Goal: Information Seeking & Learning: Learn about a topic

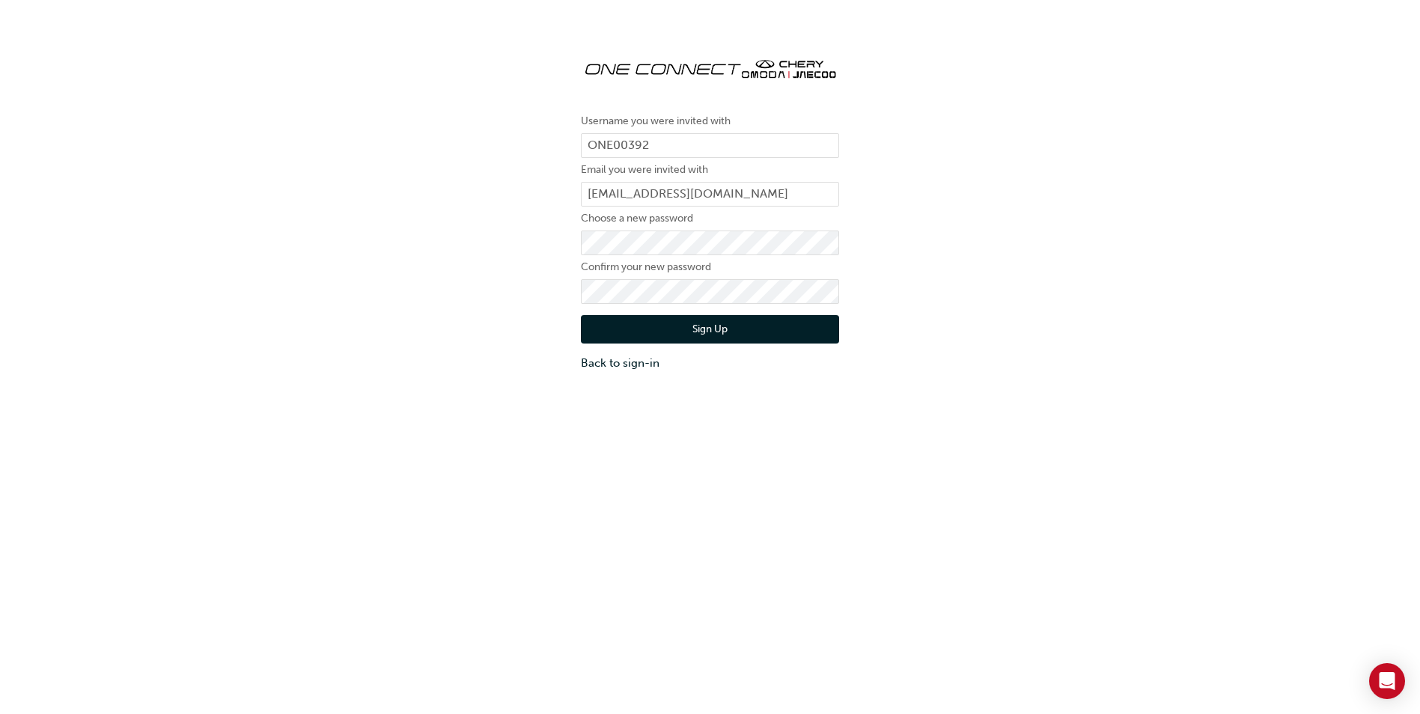
click at [428, 157] on div "Username you were invited with ONE00392 Email you were invited with thors@omoda…" at bounding box center [710, 208] width 1420 height 349
click at [688, 324] on button "Sign Up" at bounding box center [710, 329] width 258 height 28
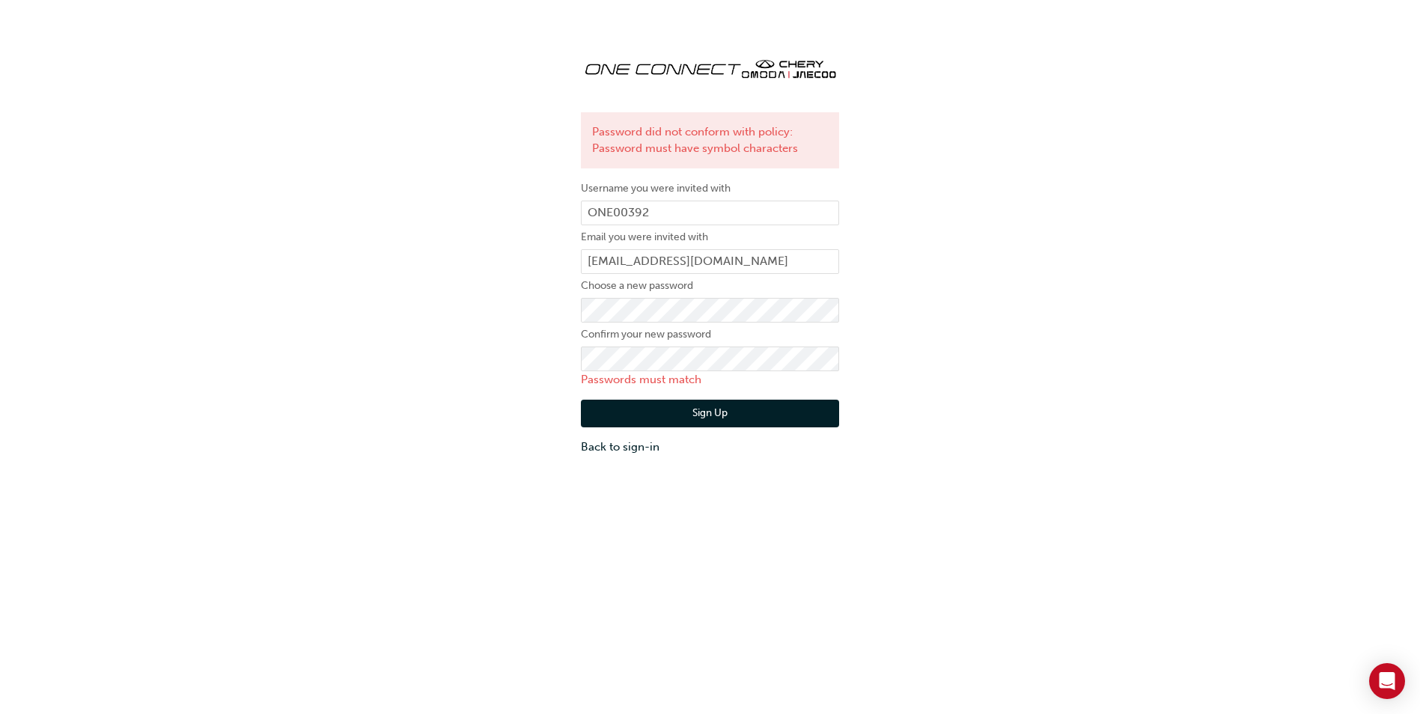
click at [358, 461] on div "Password did not conform with policy: Password must have symbol characters User…" at bounding box center [710, 251] width 1420 height 434
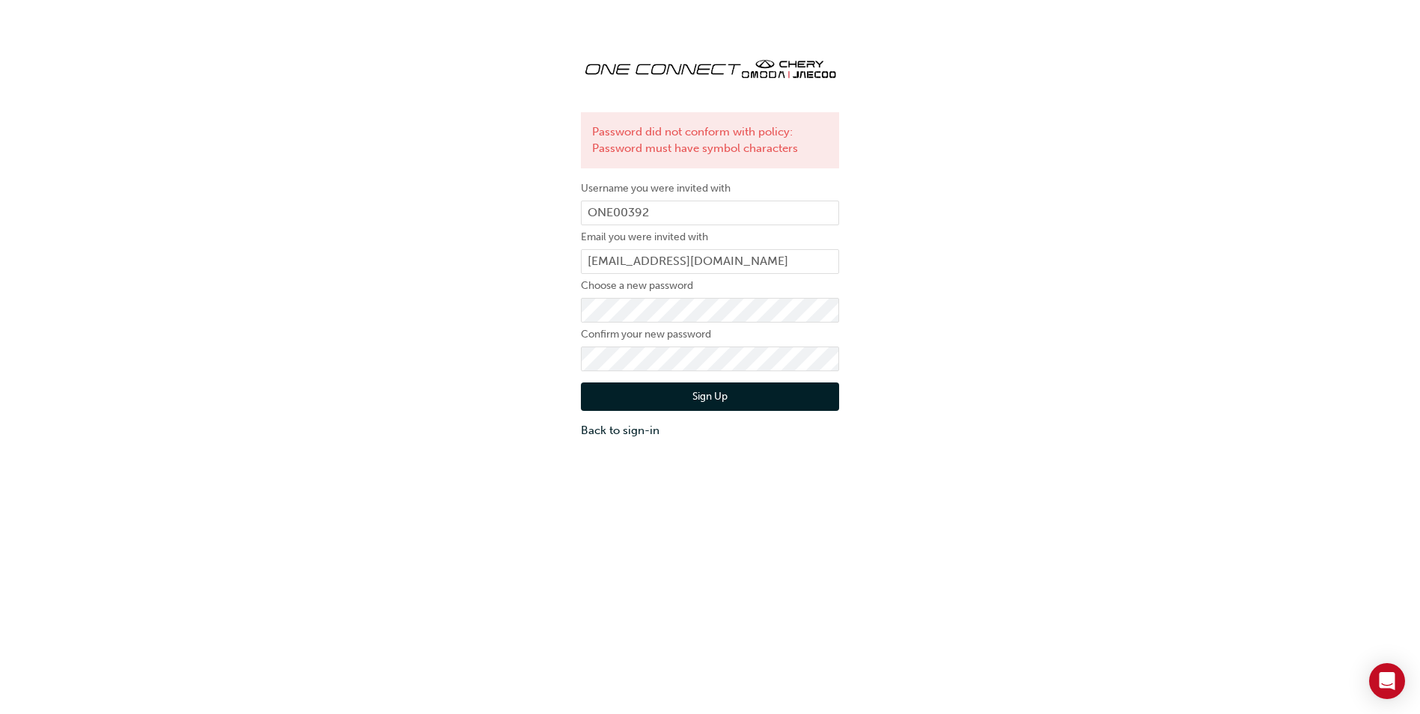
click at [693, 393] on button "Sign Up" at bounding box center [710, 397] width 258 height 28
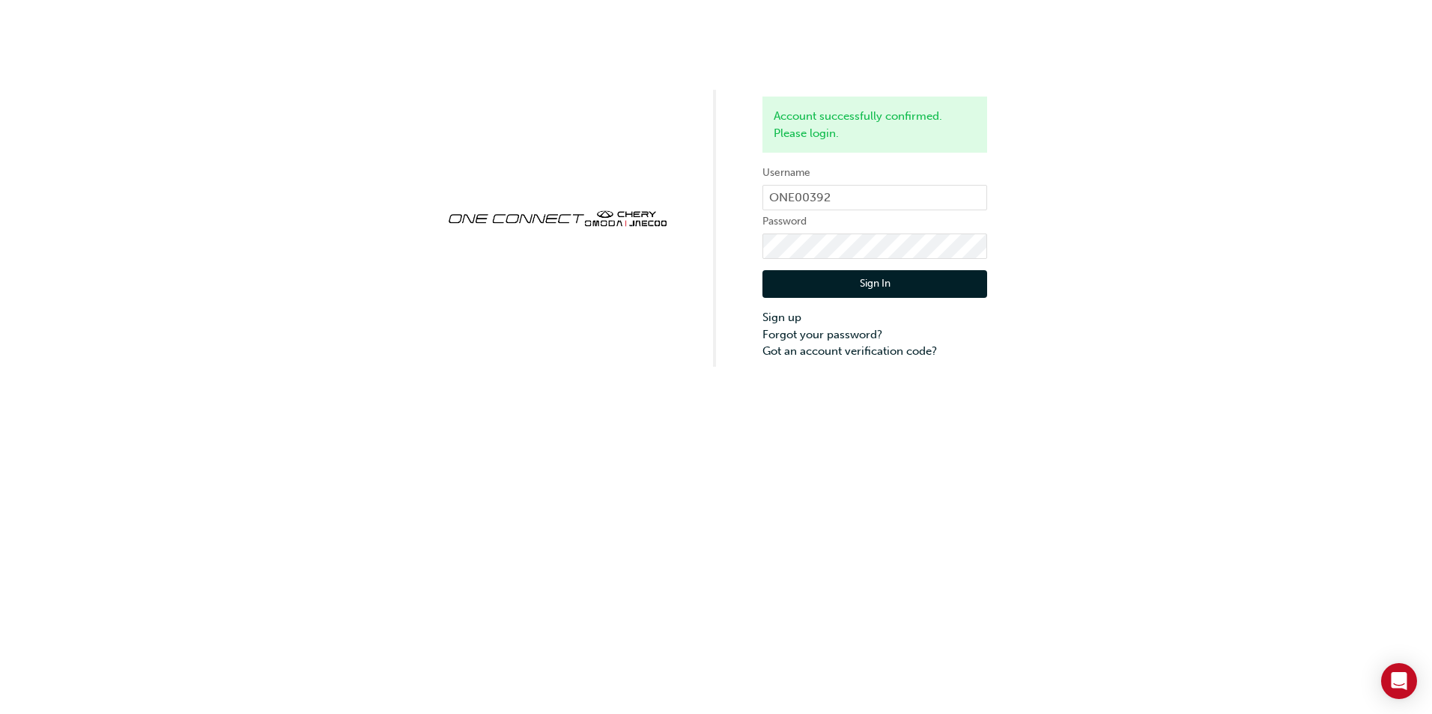
click at [806, 287] on button "Sign In" at bounding box center [874, 284] width 225 height 28
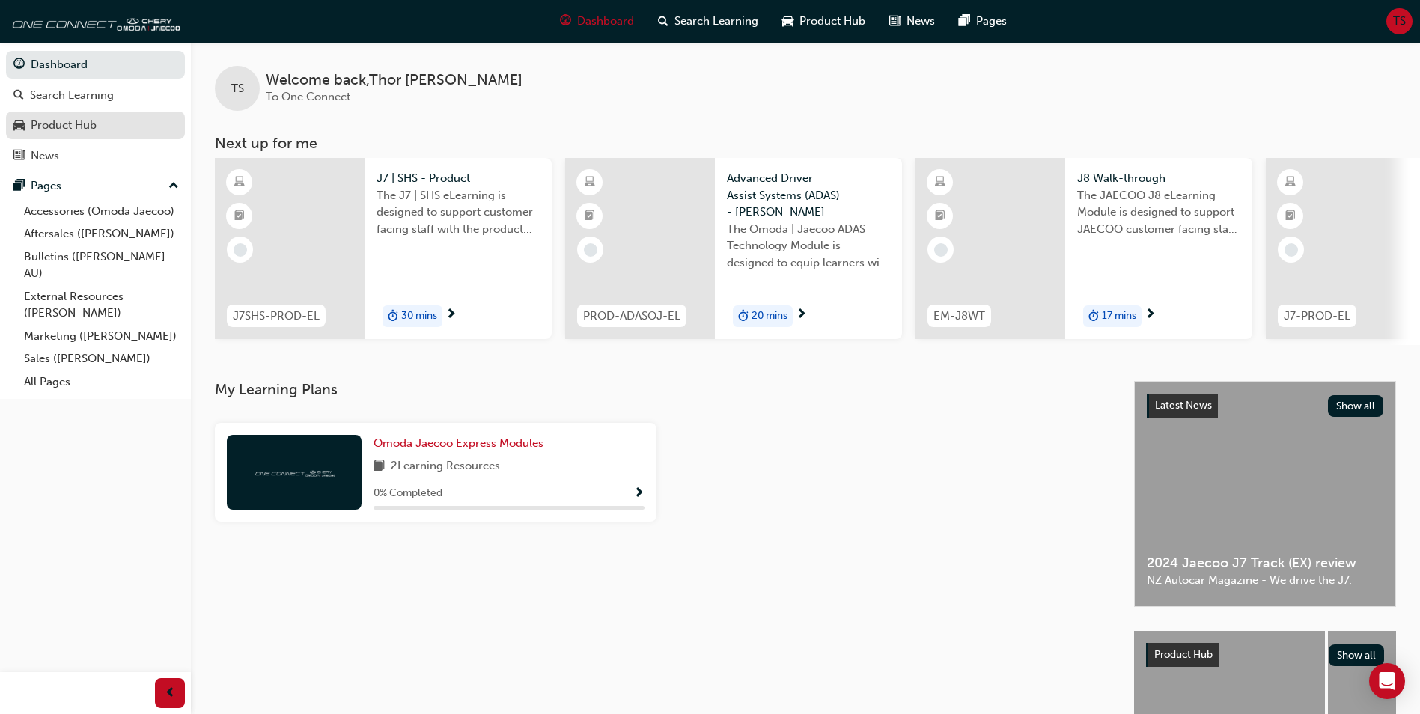
click at [91, 123] on div "Product Hub" at bounding box center [64, 125] width 66 height 17
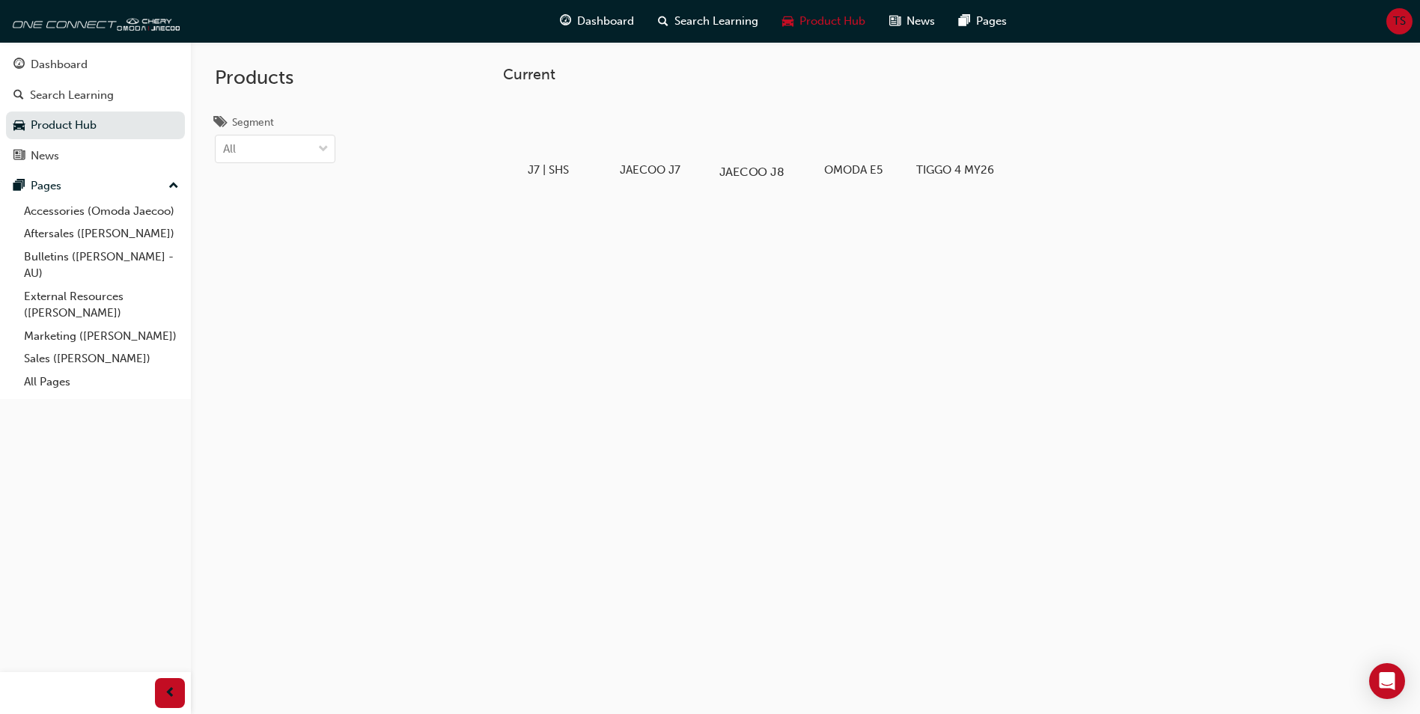
click at [762, 136] on div at bounding box center [752, 129] width 83 height 60
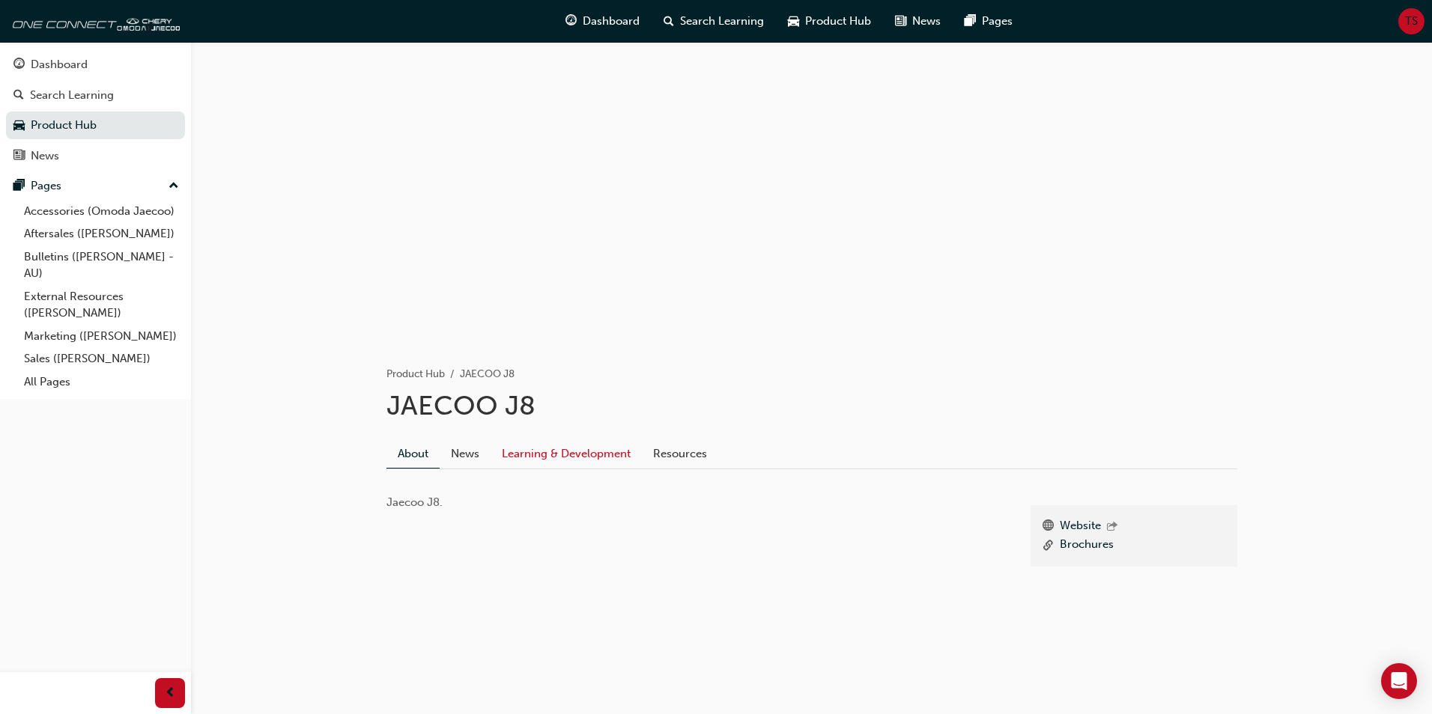
click at [547, 452] on link "Learning & Development" at bounding box center [565, 454] width 151 height 28
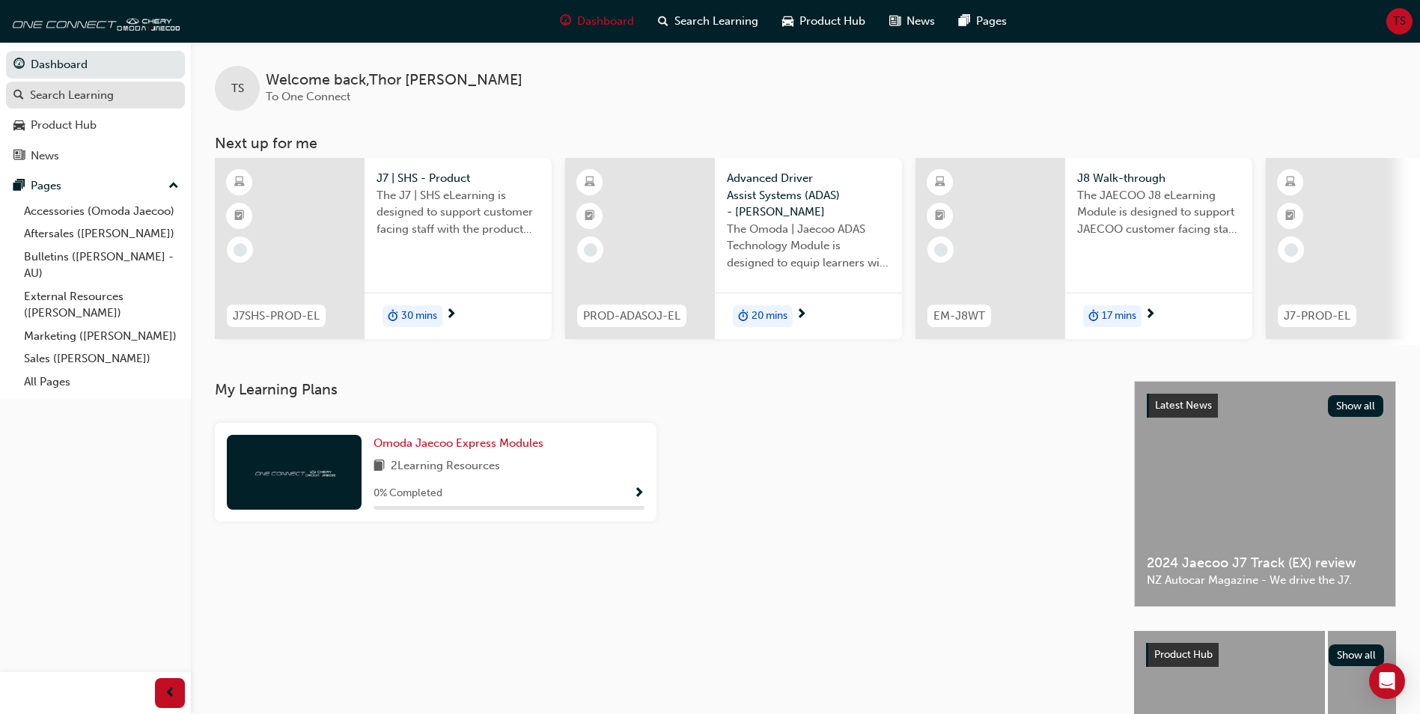
click at [68, 91] on div "Search Learning" at bounding box center [72, 95] width 84 height 17
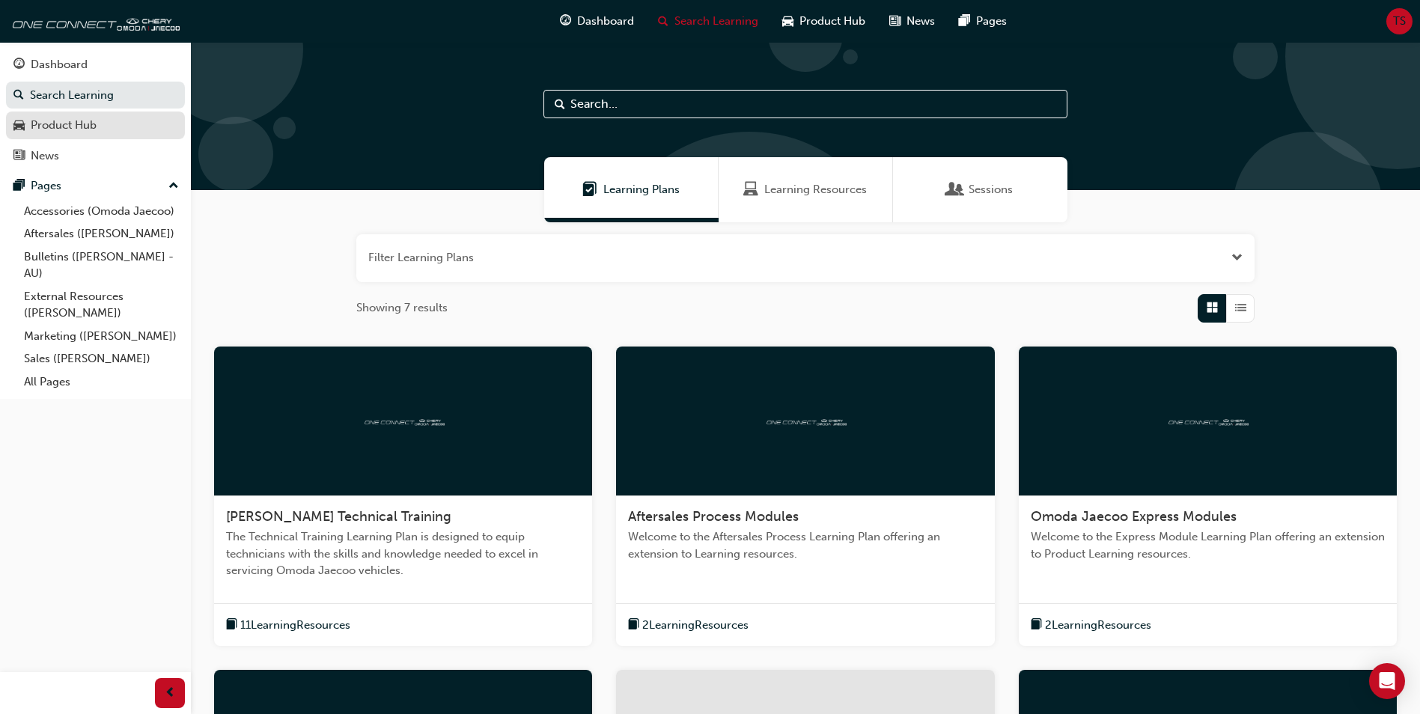
click at [59, 121] on div "Product Hub" at bounding box center [64, 125] width 66 height 17
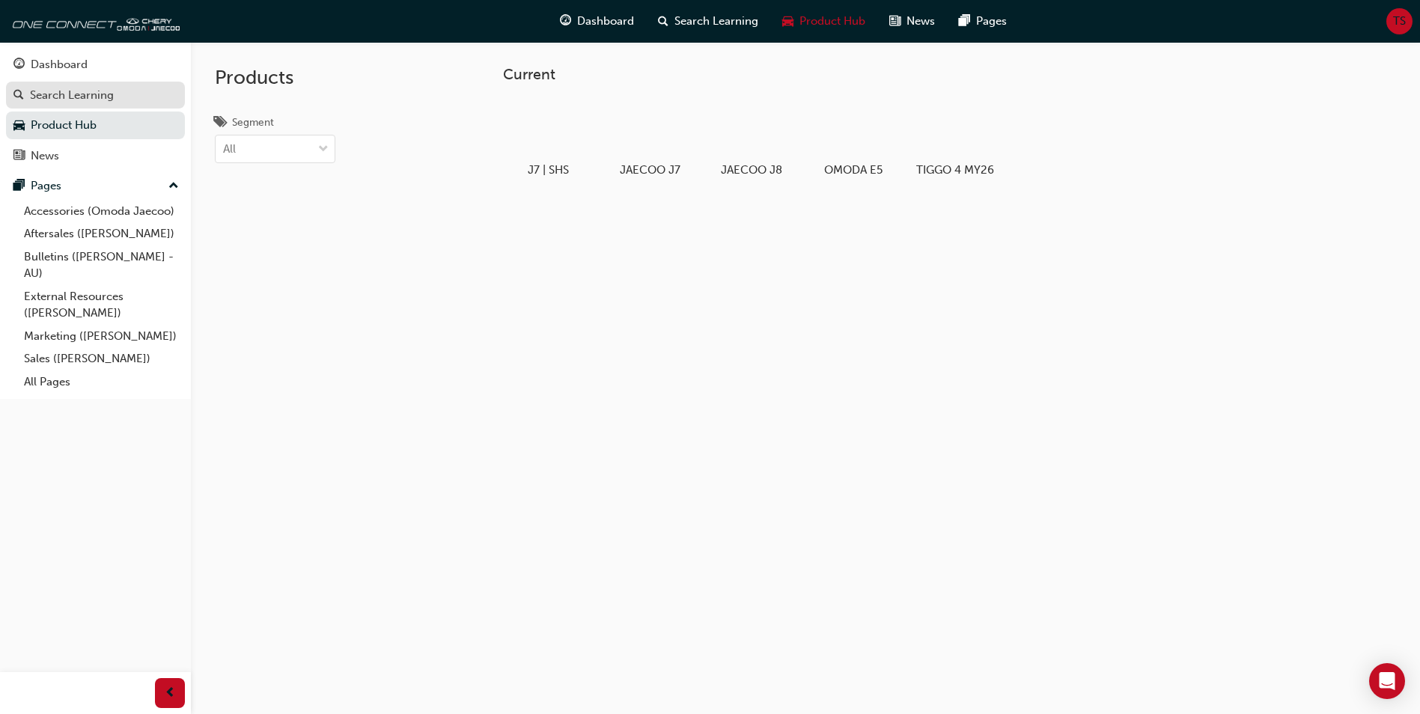
click at [64, 97] on div "Search Learning" at bounding box center [72, 95] width 84 height 17
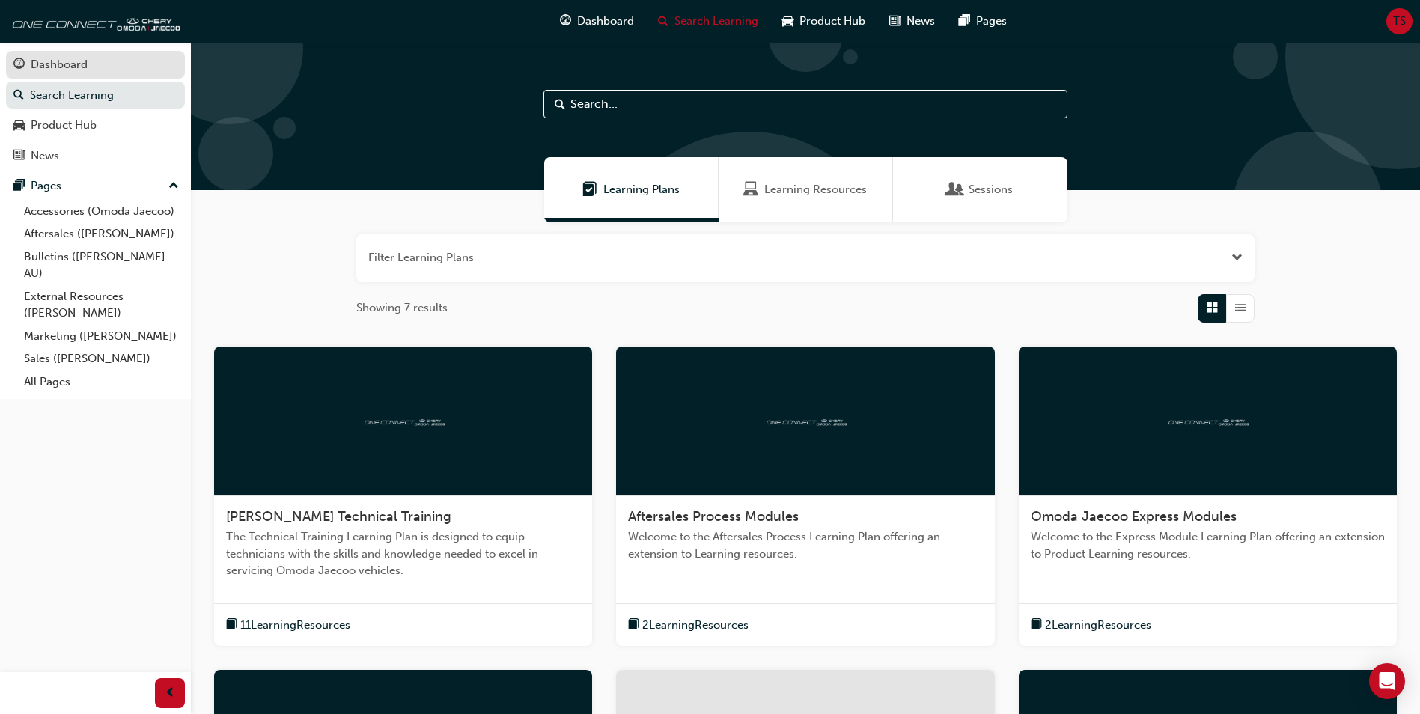
click at [59, 67] on div "Dashboard" at bounding box center [59, 64] width 57 height 17
